Goal: Information Seeking & Learning: Learn about a topic

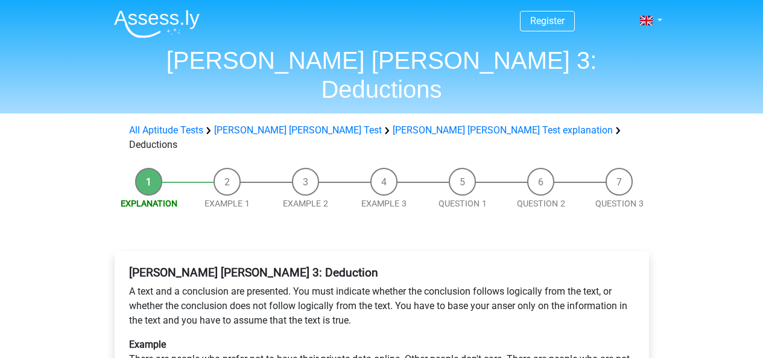
scroll to position [302, 0]
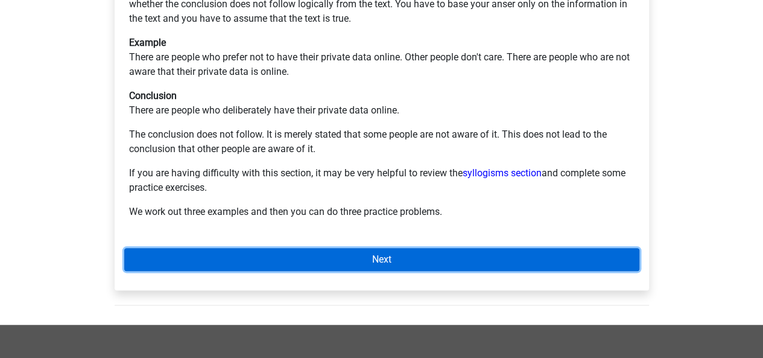
click at [279, 248] on link "Next" at bounding box center [381, 259] width 515 height 23
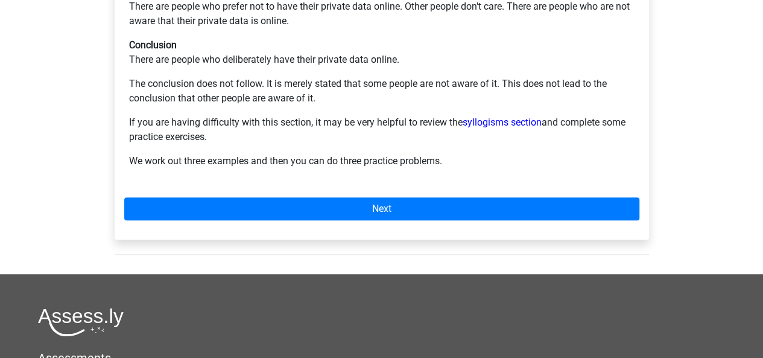
scroll to position [483, 0]
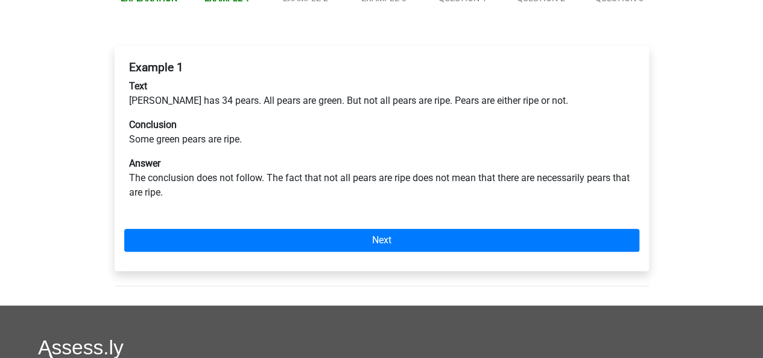
scroll to position [181, 0]
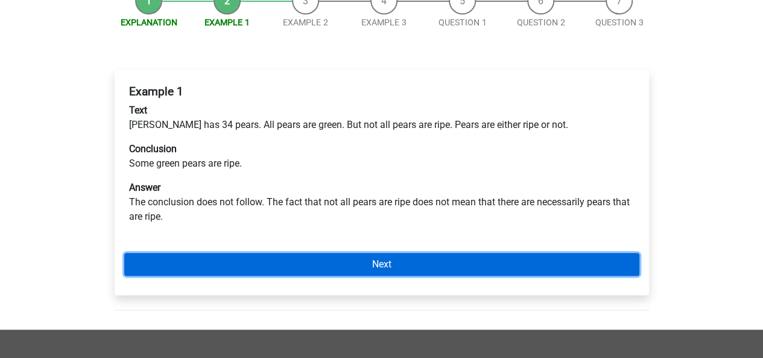
click at [426, 253] on link "Next" at bounding box center [381, 264] width 515 height 23
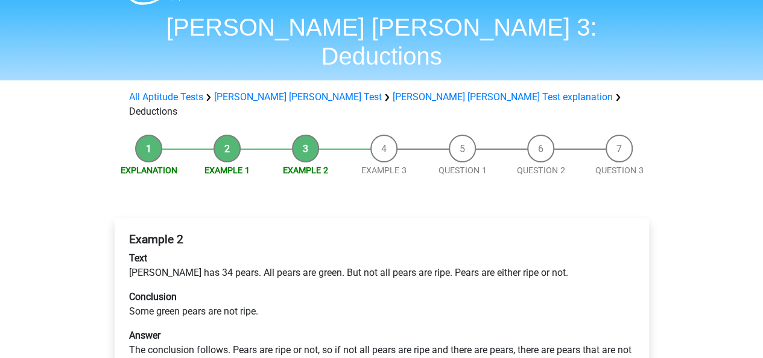
scroll to position [60, 0]
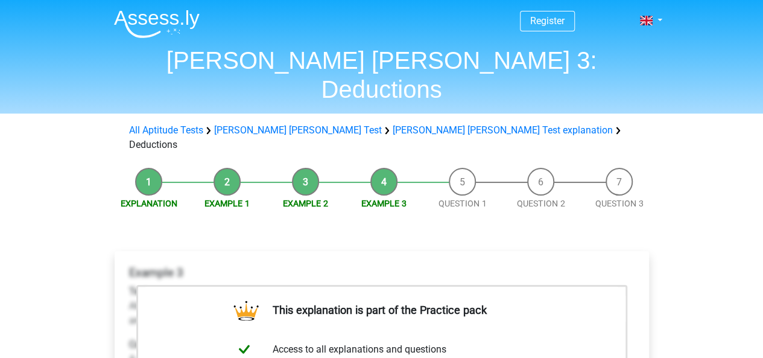
scroll to position [60, 0]
